Goal: Find specific page/section: Find specific page/section

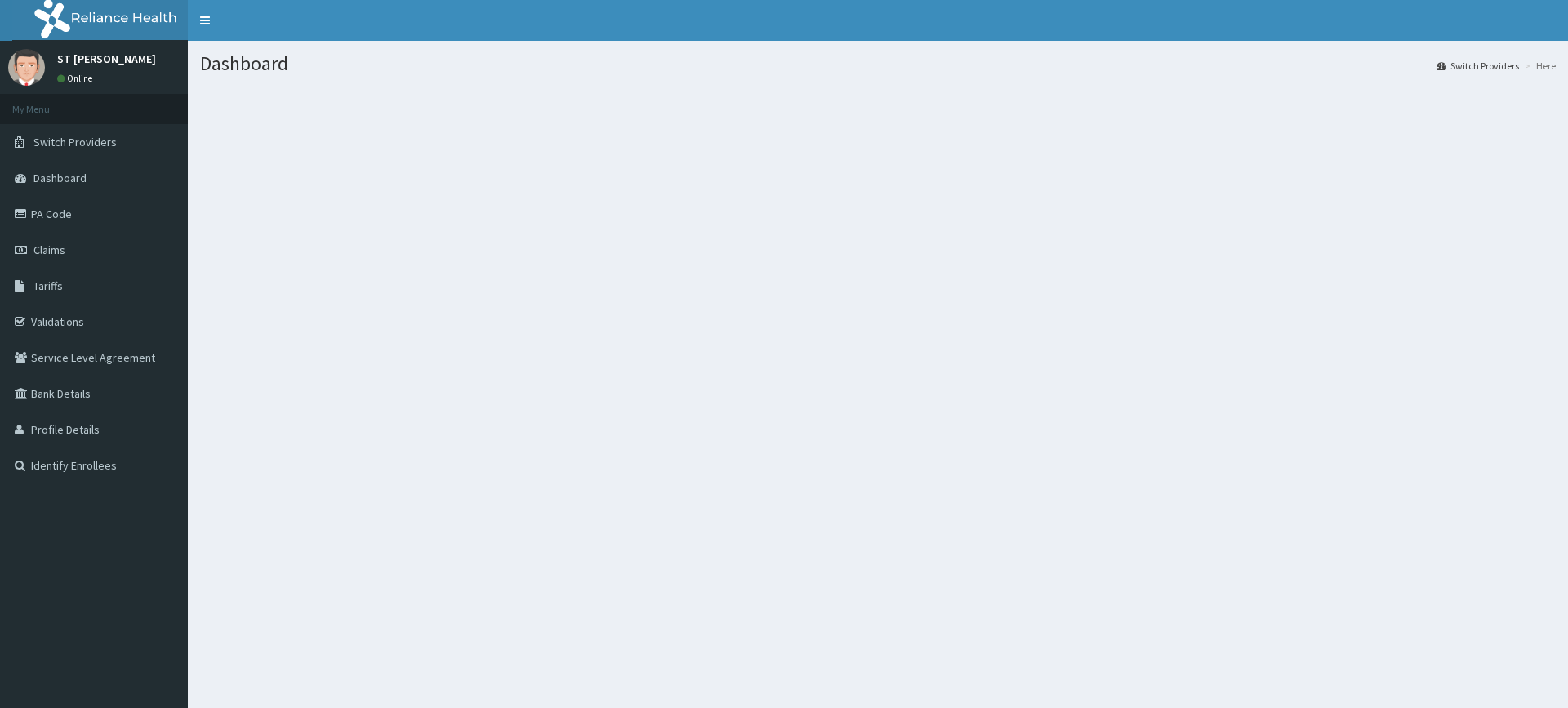
click at [458, 273] on section at bounding box center [878, 176] width 1380 height 204
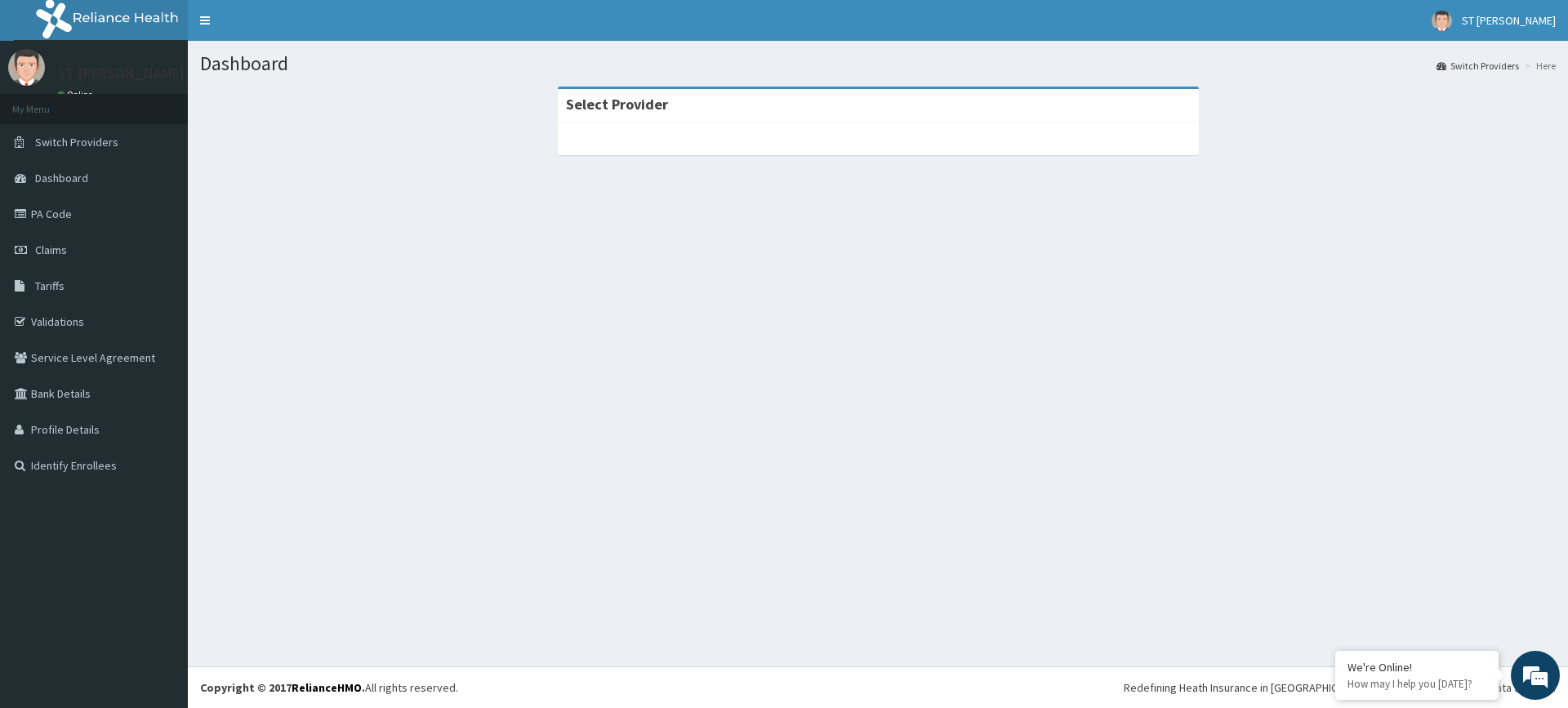
click at [387, 360] on div "Dashboard Switch Providers Here Select Provider" at bounding box center [878, 354] width 1380 height 625
click at [1236, 57] on h1 "Dashboard" at bounding box center [878, 64] width 1356 height 21
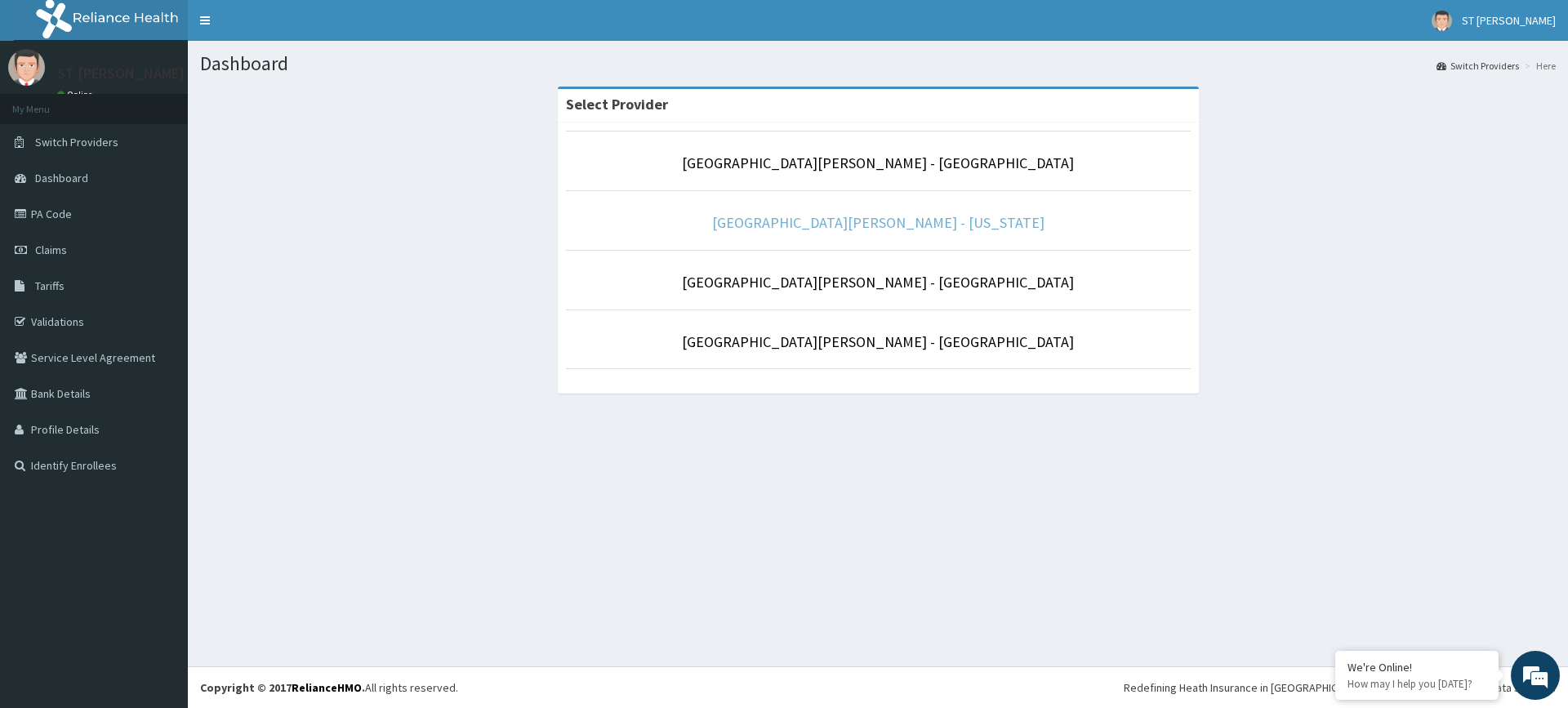
click at [871, 224] on link "[GEOGRAPHIC_DATA][PERSON_NAME] - [US_STATE]" at bounding box center [878, 223] width 333 height 19
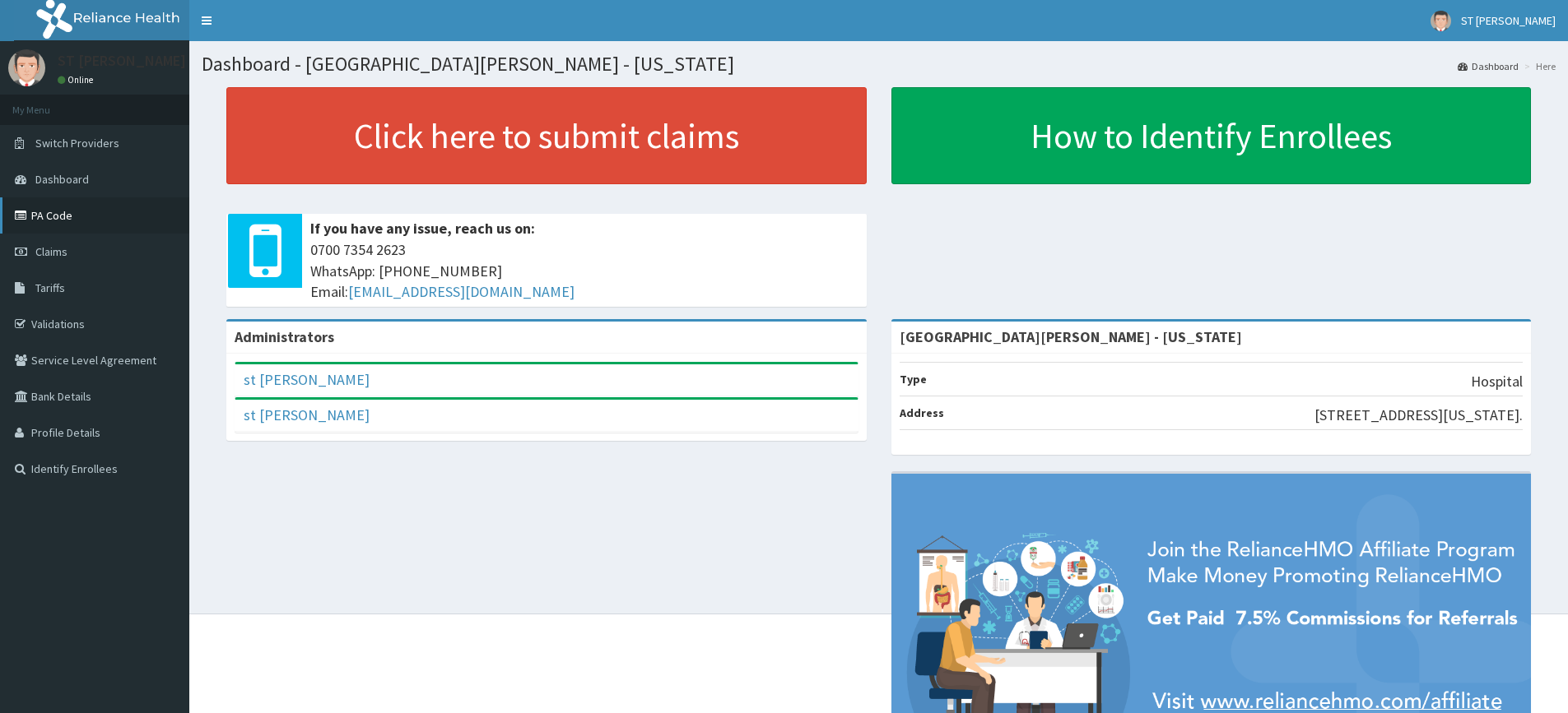
click at [52, 212] on link "PA Code" at bounding box center [95, 215] width 190 height 36
